Goal: Task Accomplishment & Management: Manage account settings

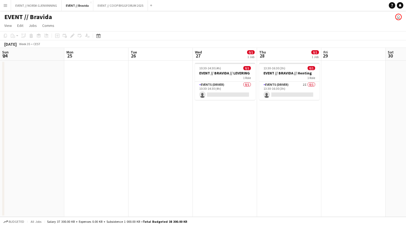
scroll to position [0, 133]
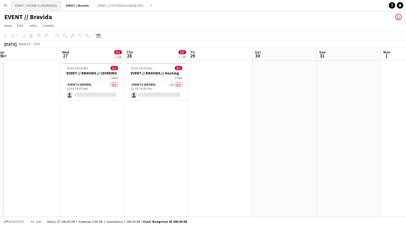
click at [45, 9] on button "EVENT // NORSK GJENVINNING Close" at bounding box center [36, 5] width 51 height 10
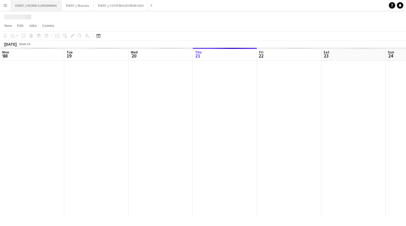
scroll to position [0, 129]
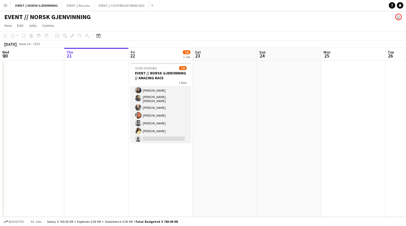
click at [163, 120] on app-card-role "Events (Event Staff) 14I 5A [DATE] 15:00-19:00 (4h) [PERSON_NAME] [PERSON_NAME]…" at bounding box center [161, 107] width 60 height 75
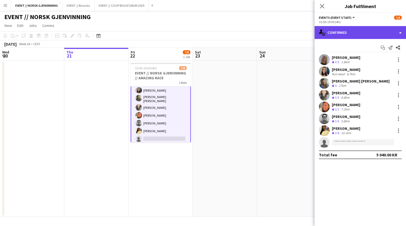
click at [369, 36] on div "single-neutral-actions-check-2 Confirmed" at bounding box center [361, 32] width 92 height 13
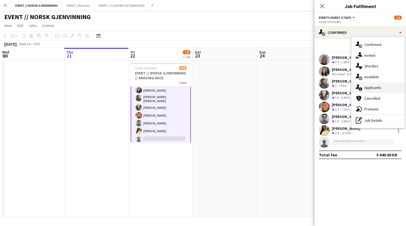
click at [392, 83] on div "single-neutral-actions-information Applicants" at bounding box center [378, 87] width 53 height 11
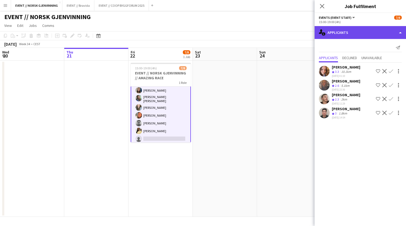
click at [352, 34] on div "single-neutral-actions-information Applicants" at bounding box center [361, 32] width 92 height 13
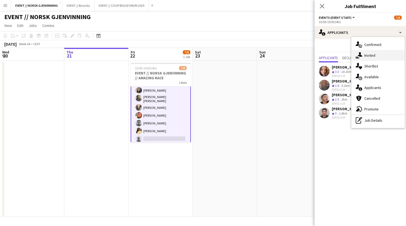
click at [374, 59] on div "single-neutral-actions-share-1 Invited" at bounding box center [378, 55] width 53 height 11
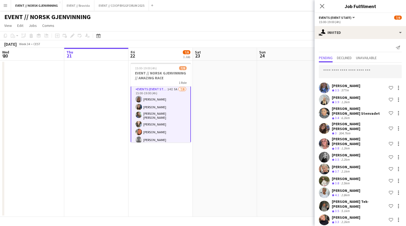
scroll to position [0, 0]
click at [177, 129] on app-card-role "Events (Event Staff) 14I 5A [DATE] 15:00-19:00 (4h) [PERSON_NAME] [PERSON_NAME]…" at bounding box center [161, 125] width 60 height 76
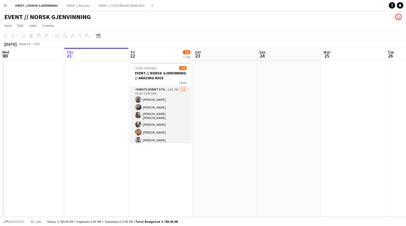
click at [177, 129] on app-card-role "Events (Event Staff) 14I 5A [DATE] 15:00-19:00 (4h) [PERSON_NAME] [PERSON_NAME]…" at bounding box center [161, 124] width 60 height 75
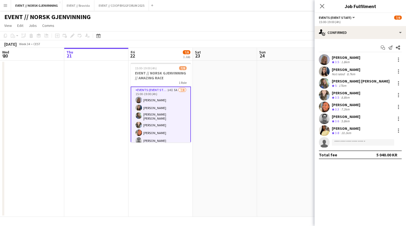
click at [325, 96] on app-user-avatar at bounding box center [324, 95] width 11 height 11
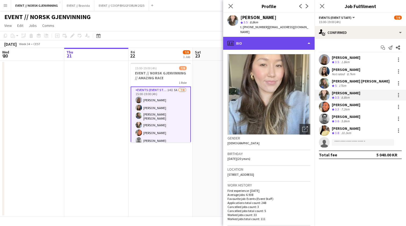
click at [255, 37] on div "profile Bio" at bounding box center [269, 43] width 92 height 13
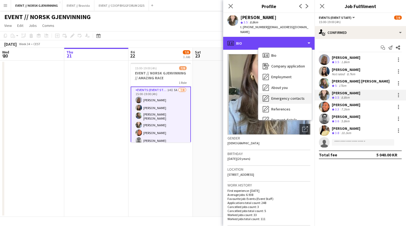
scroll to position [51, 0]
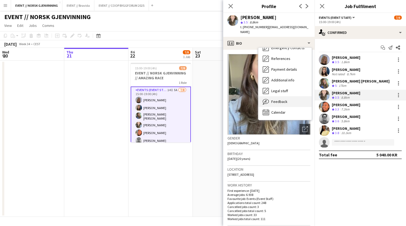
click at [275, 99] on span "Feedback" at bounding box center [280, 101] width 16 height 5
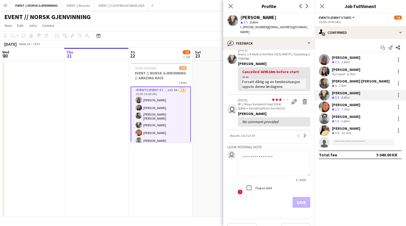
scroll to position [169, 0]
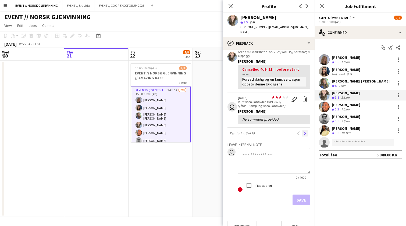
click at [303, 132] on app-icon "Next" at bounding box center [305, 134] width 4 height 4
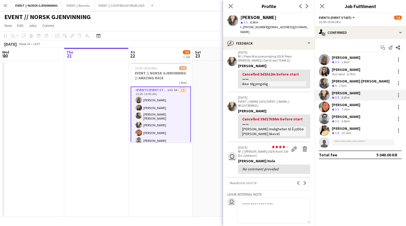
scroll to position [108, 0]
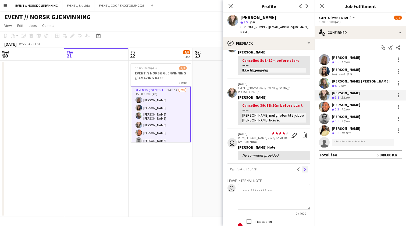
click at [303, 168] on app-icon "Next" at bounding box center [305, 170] width 4 height 4
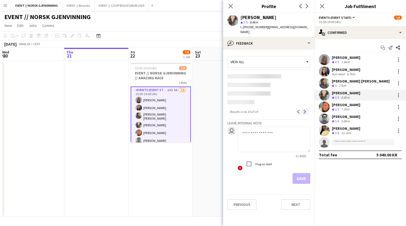
scroll to position [0, 0]
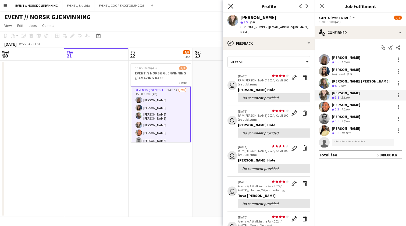
click at [232, 5] on icon "Close pop-in" at bounding box center [230, 5] width 5 height 5
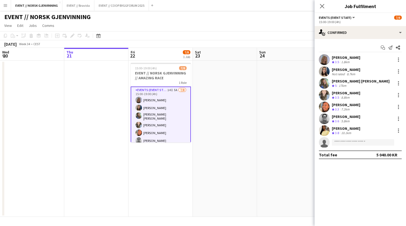
click at [224, 103] on app-date-cell at bounding box center [225, 139] width 64 height 156
